Goal: Task Accomplishment & Management: Manage account settings

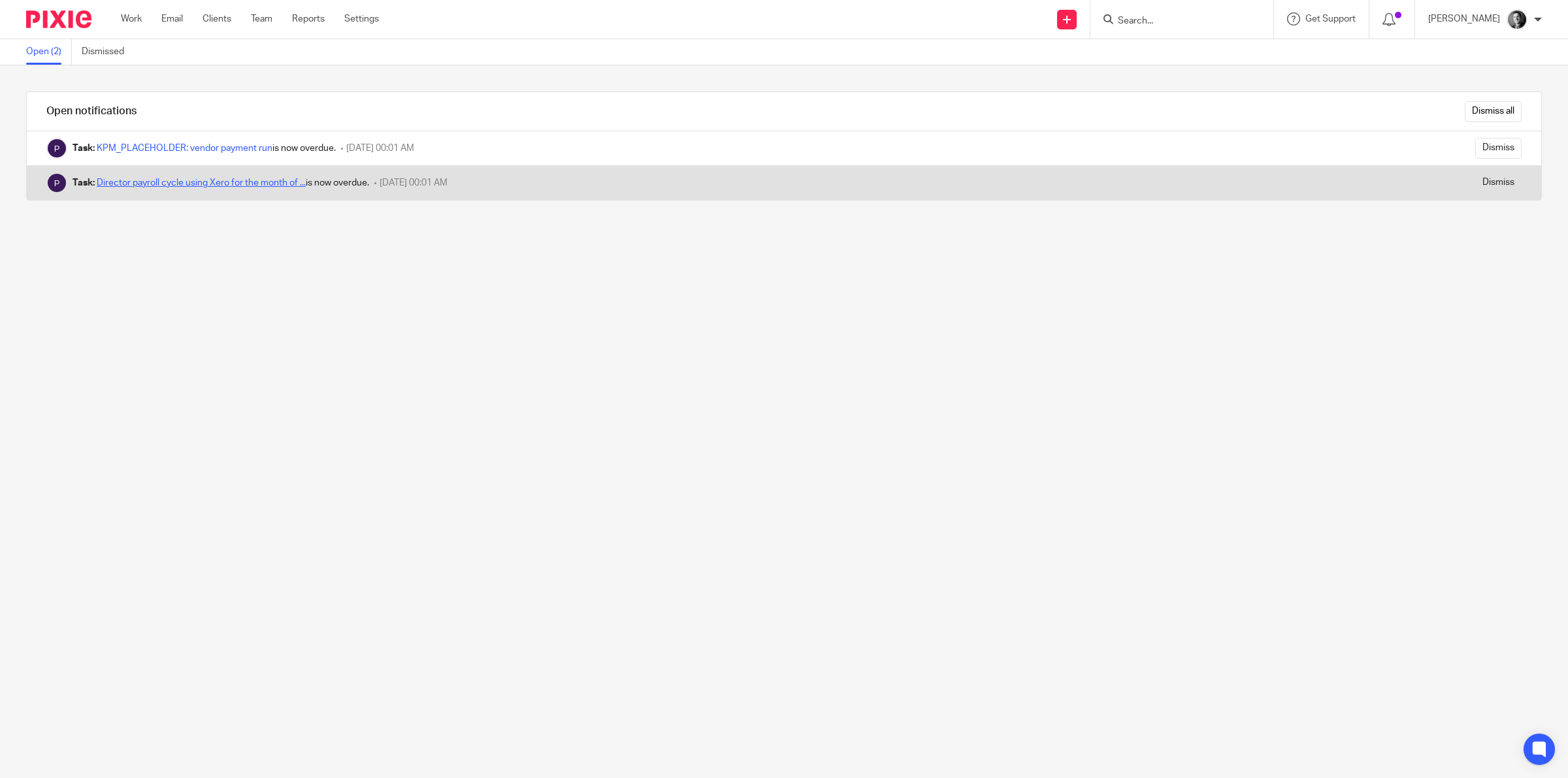
click at [222, 181] on link "Director payroll cycle using Xero for the month of ..." at bounding box center [201, 183] width 209 height 9
click at [1475, 181] on input "Dismiss" at bounding box center [1498, 183] width 47 height 21
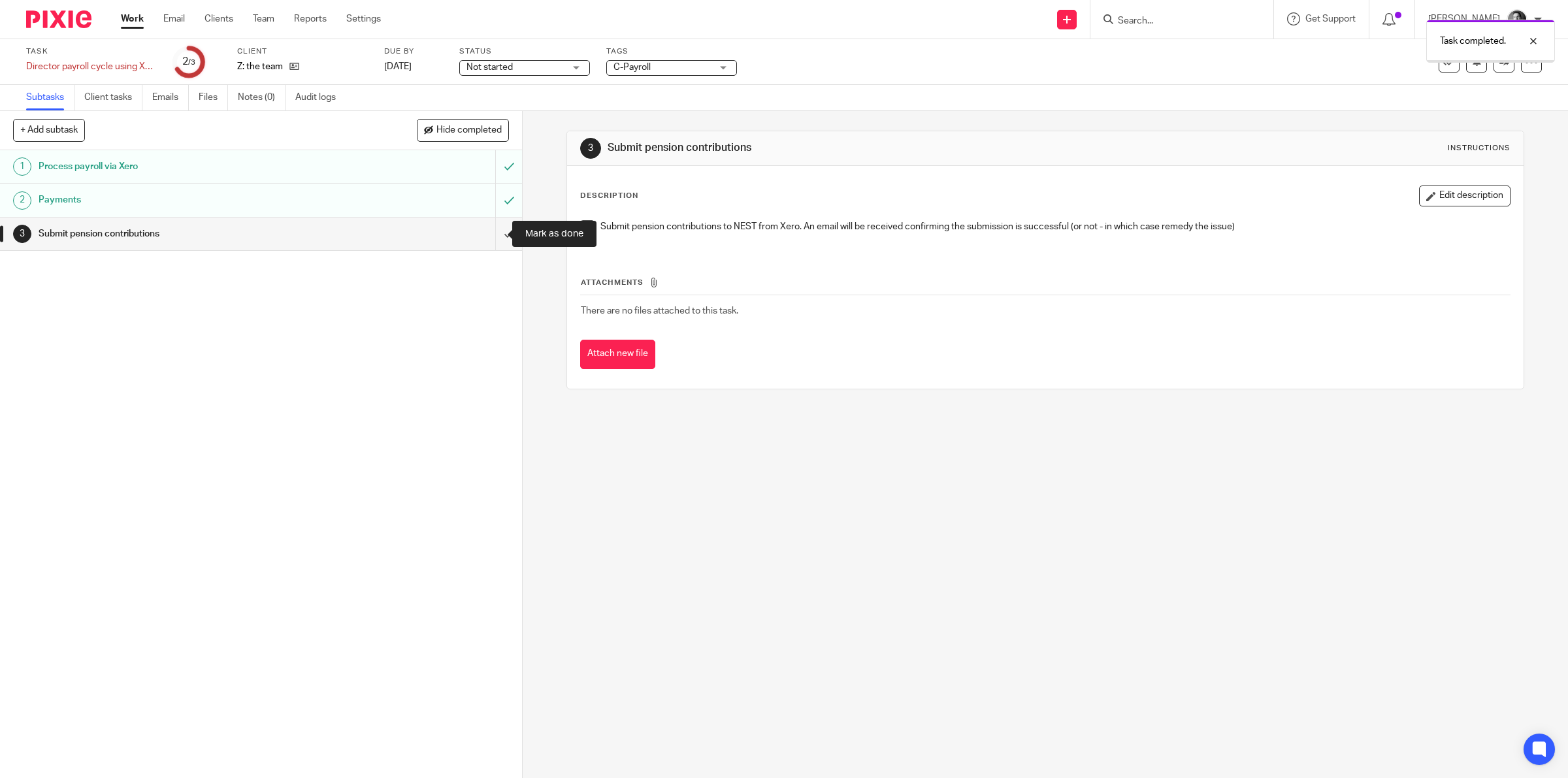
click at [491, 227] on input "submit" at bounding box center [261, 234] width 522 height 33
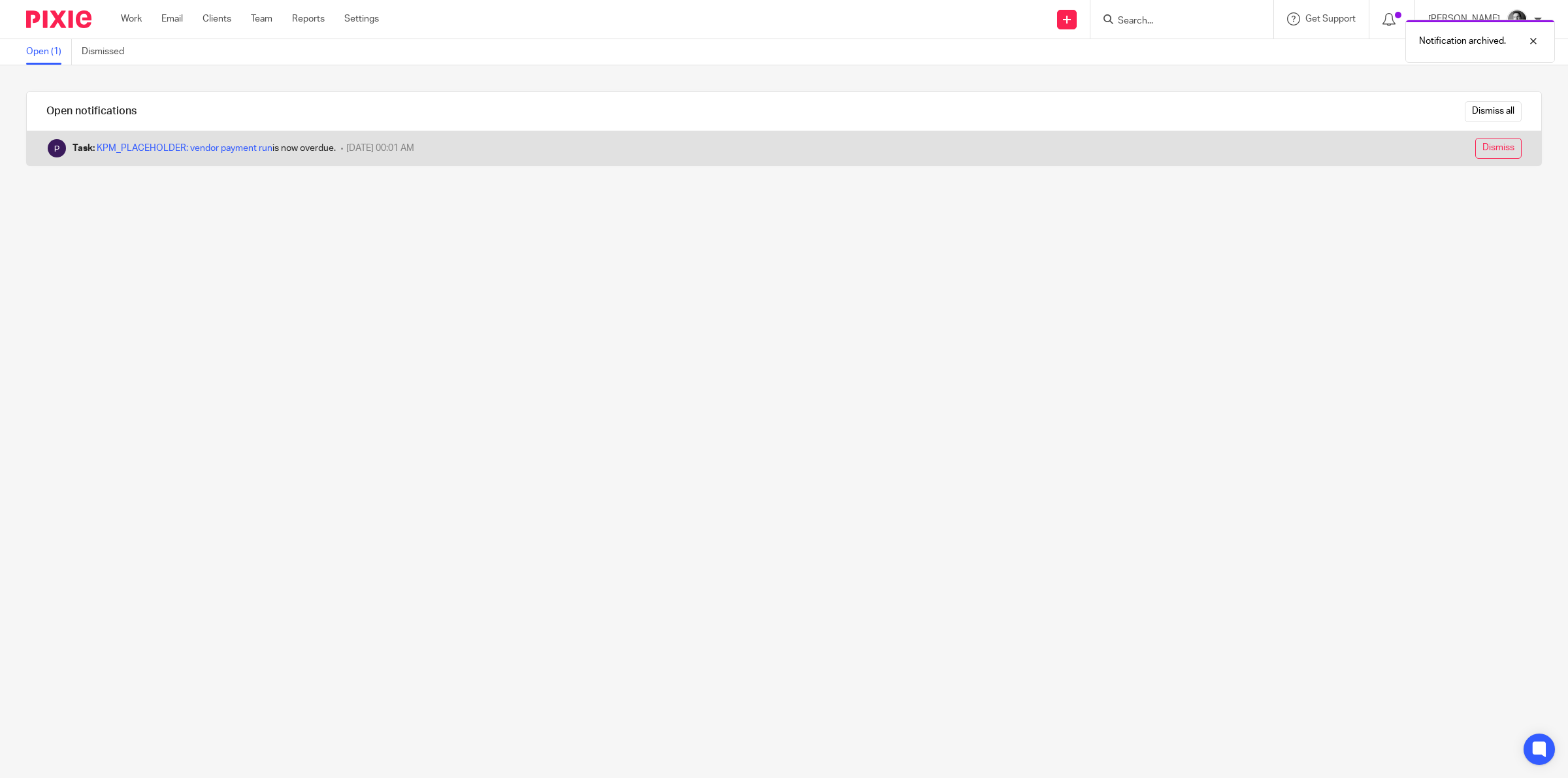
click at [1475, 142] on input "Dismiss" at bounding box center [1498, 149] width 47 height 21
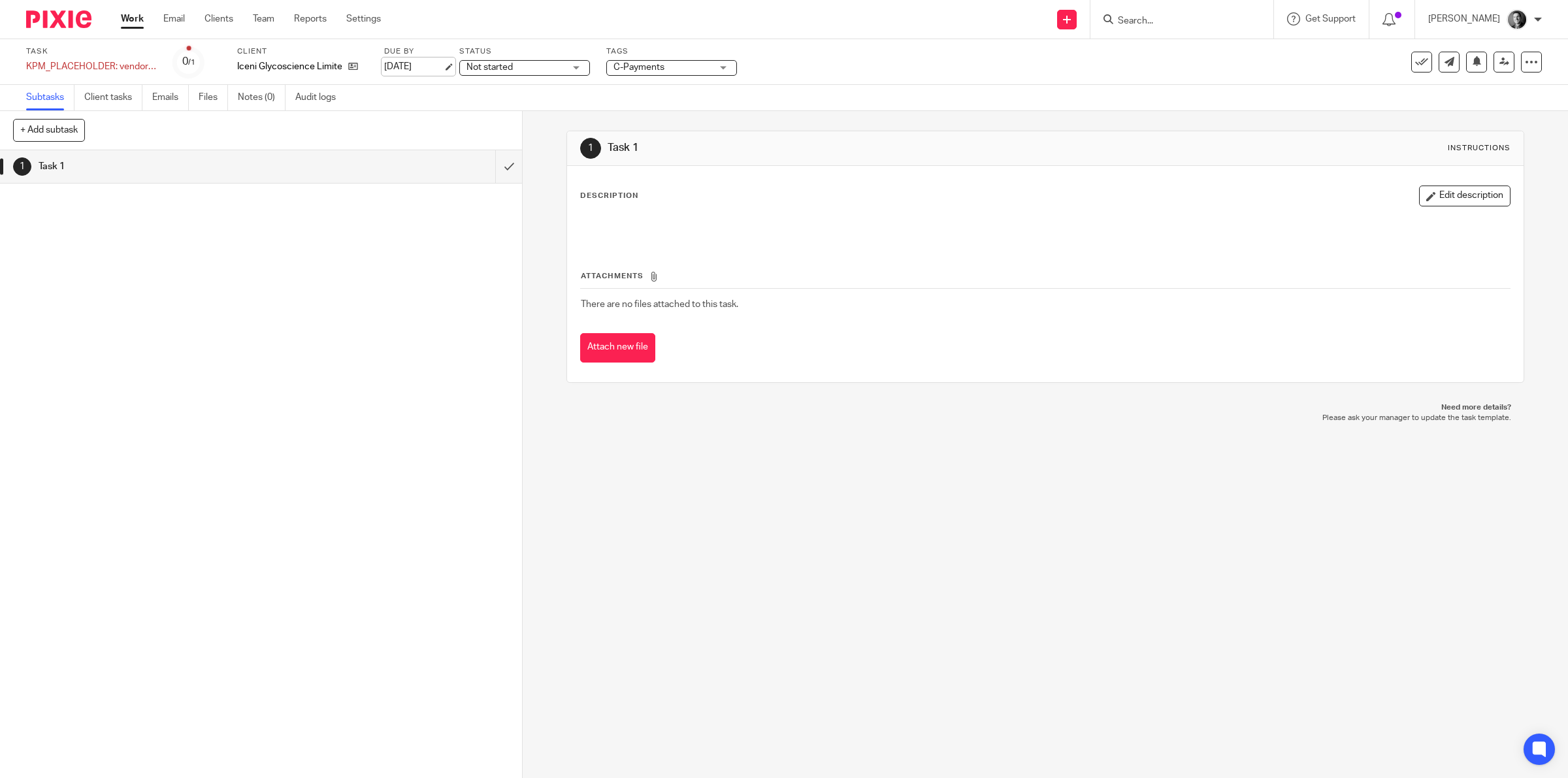
click at [430, 66] on link "15 Sep 2025" at bounding box center [413, 67] width 59 height 14
click at [1533, 41] on div at bounding box center [1523, 41] width 35 height 16
click at [1499, 63] on icon at bounding box center [1503, 61] width 9 height 9
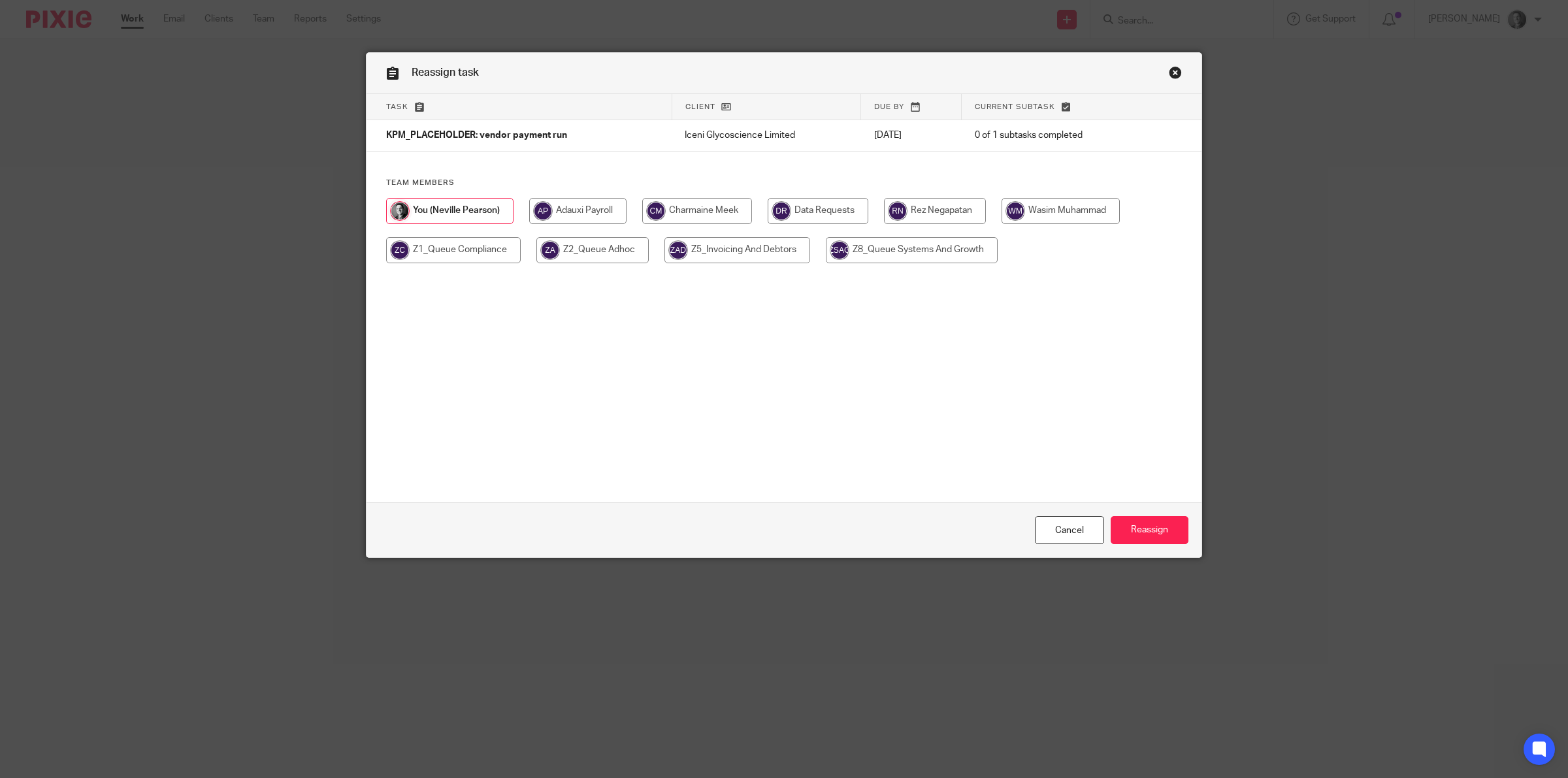
click at [959, 214] on input "radio" at bounding box center [935, 211] width 102 height 26
radio input "true"
click at [1075, 528] on link "Cancel" at bounding box center [1069, 530] width 69 height 28
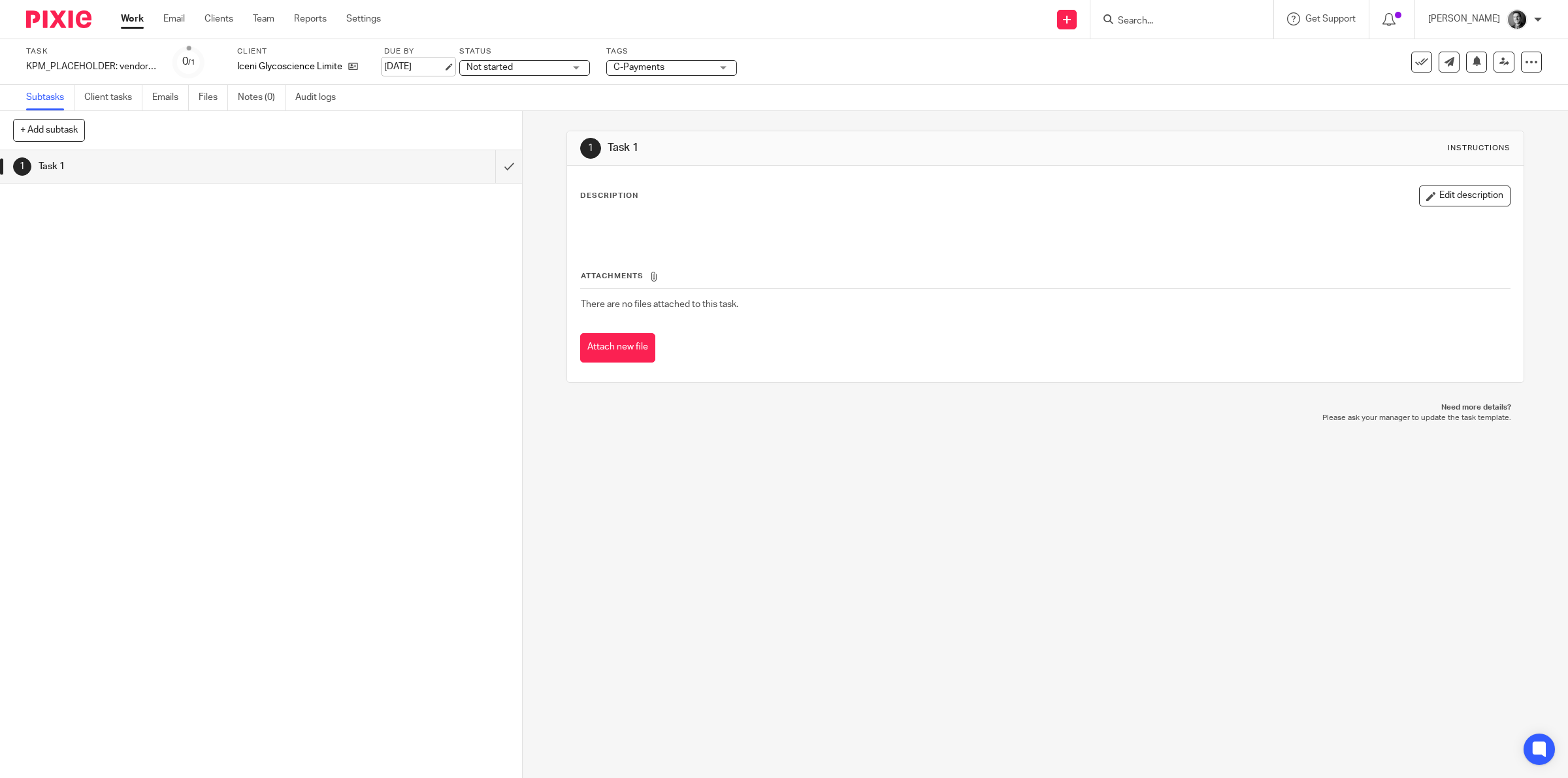
click at [425, 69] on link "22 Sep 2025" at bounding box center [413, 67] width 59 height 14
